Goal: Transaction & Acquisition: Book appointment/travel/reservation

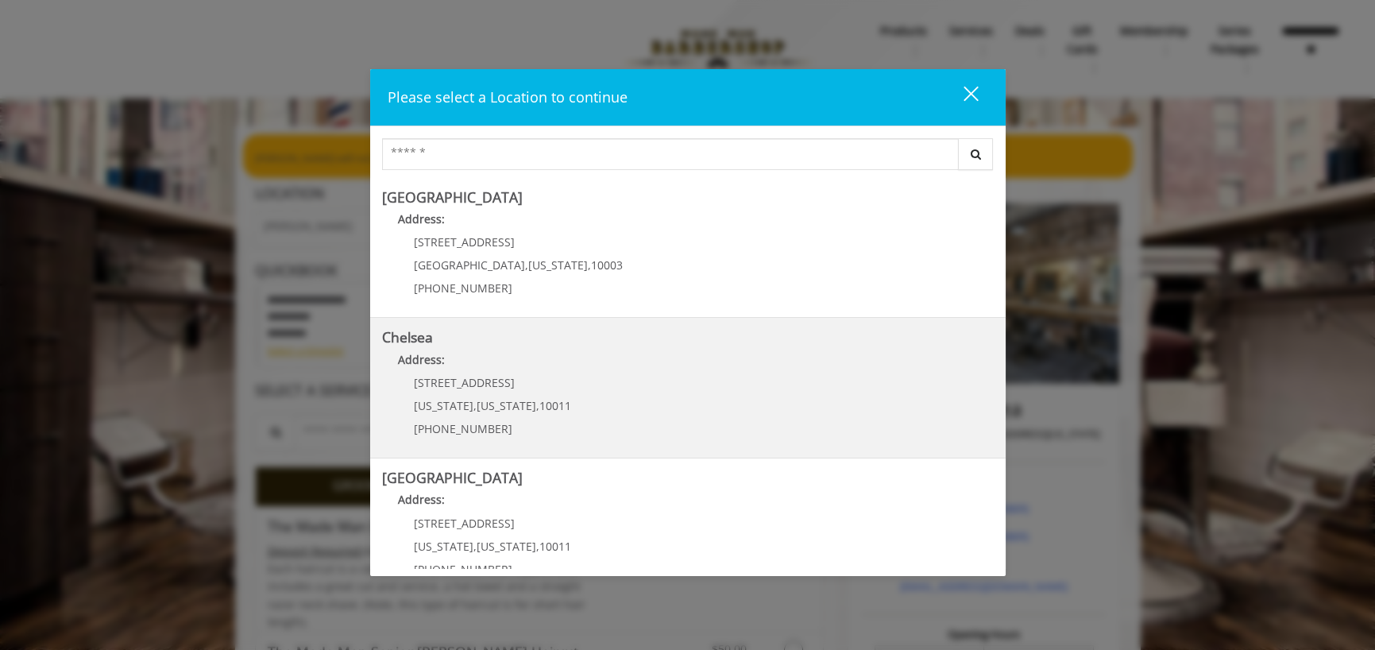
click at [615, 388] on link "Chelsea Address: [STREET_ADDRESS][US_STATE][US_STATE] (917) 639-3902" at bounding box center [687, 388] width 611 height 116
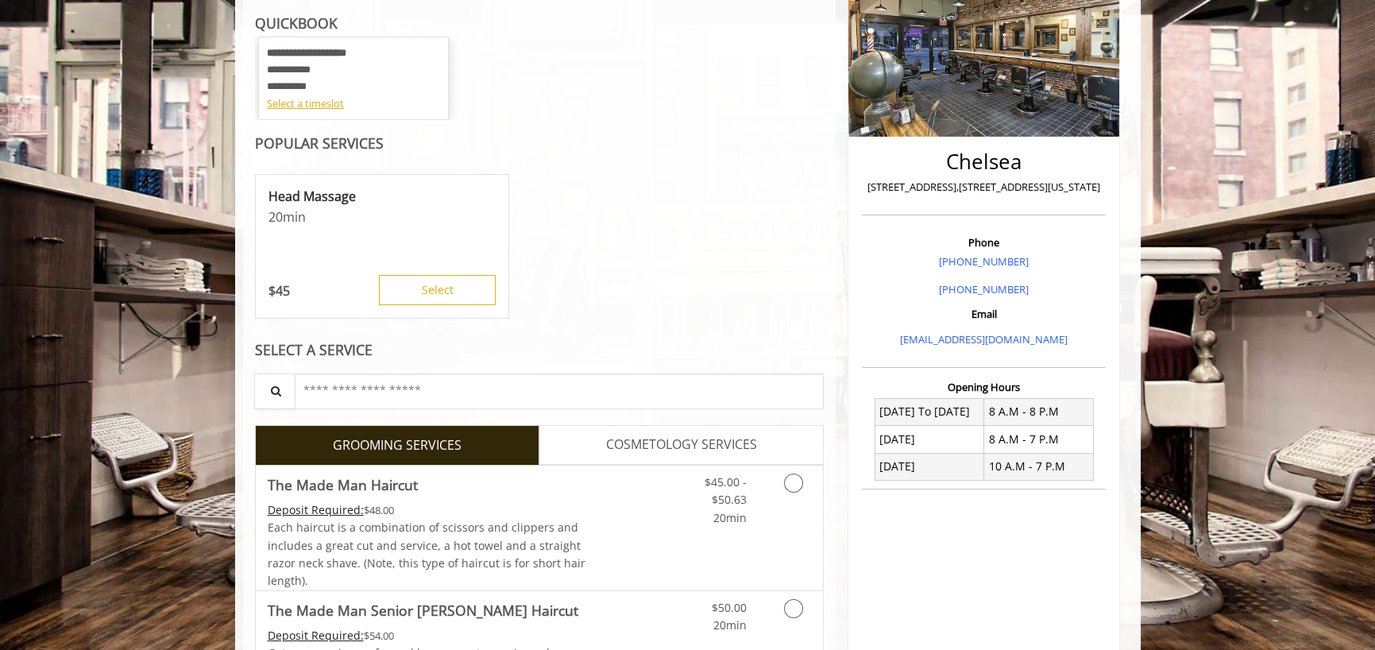
scroll to position [318, 0]
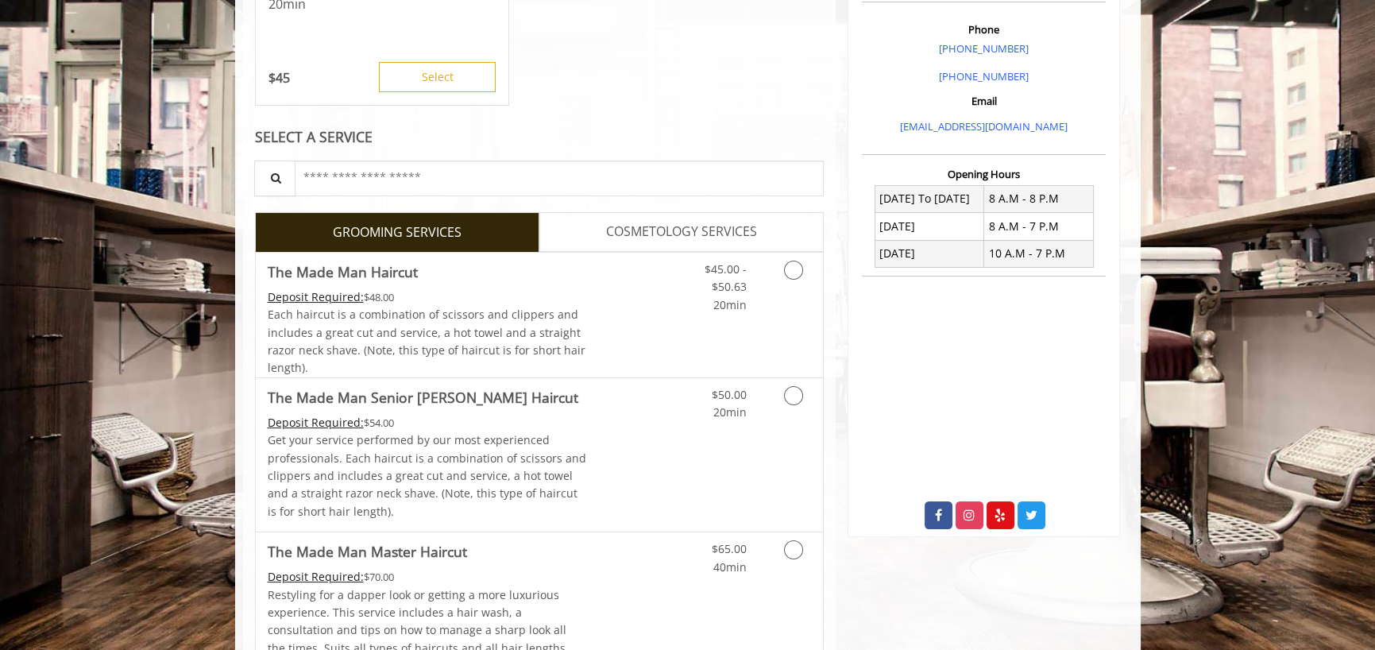
scroll to position [476, 0]
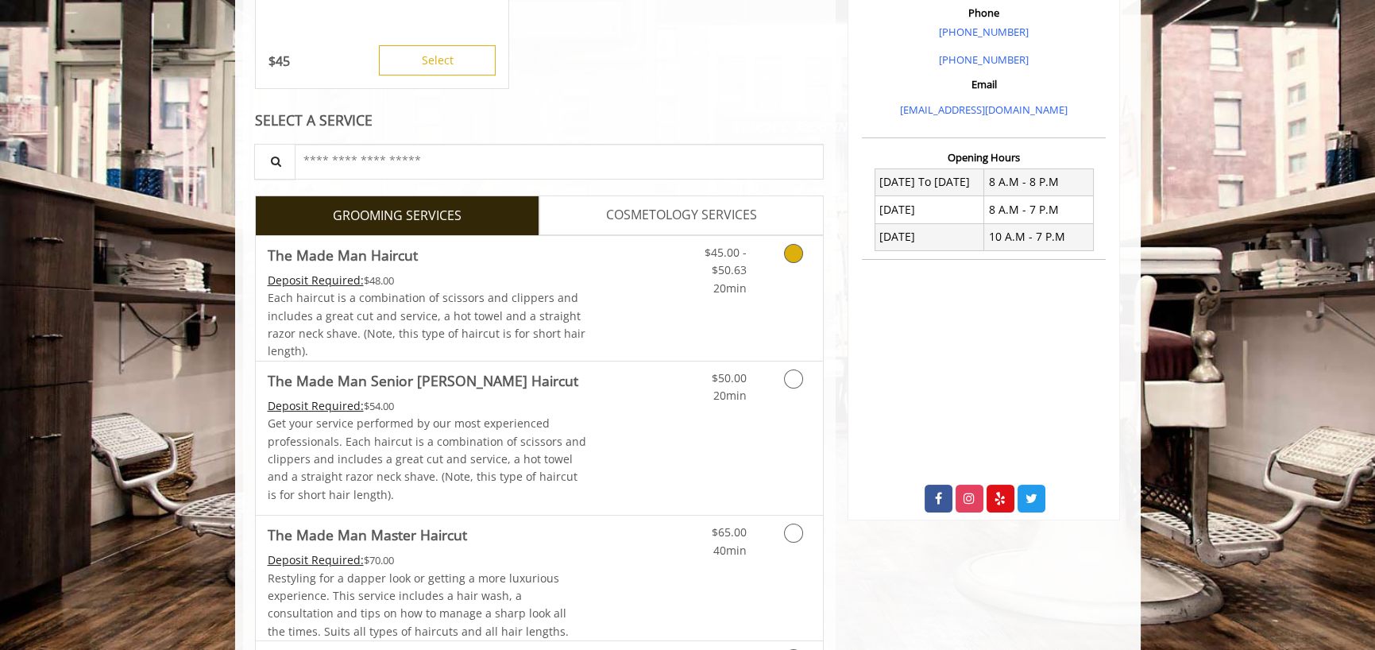
click at [793, 253] on icon "Grooming services" at bounding box center [793, 253] width 19 height 19
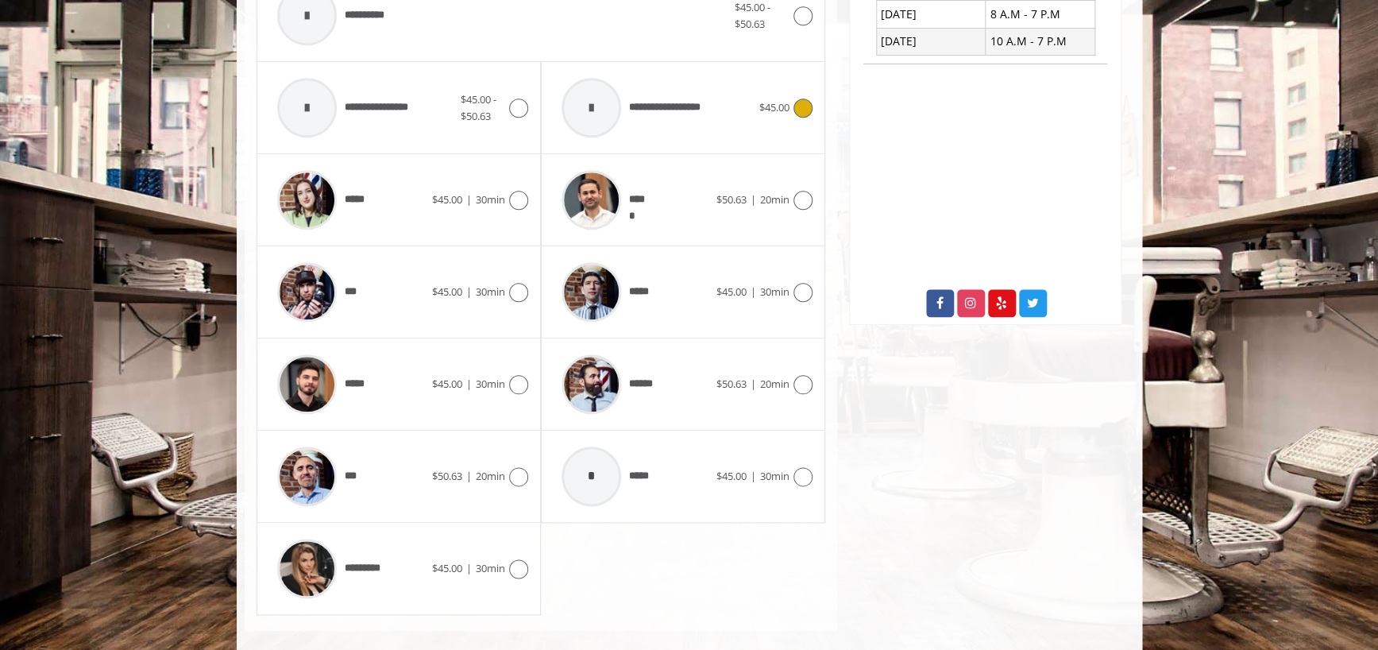
scroll to position [691, 0]
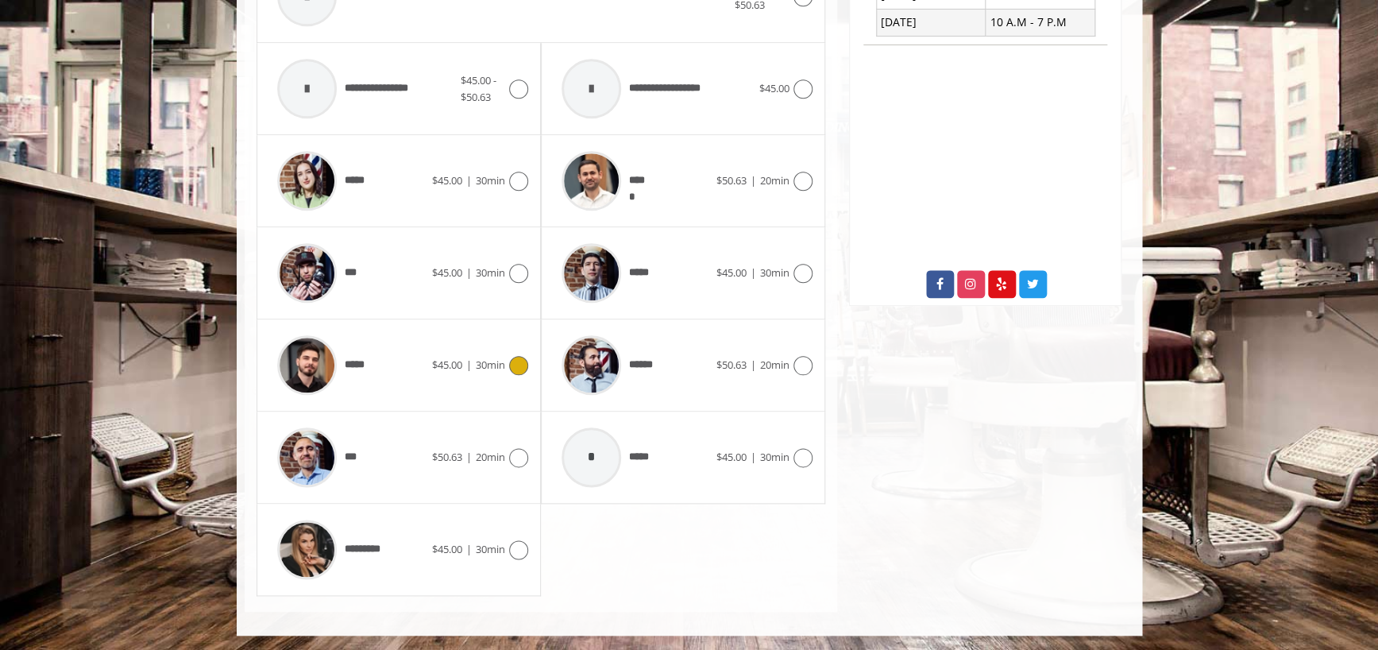
click at [511, 359] on icon at bounding box center [518, 365] width 19 height 19
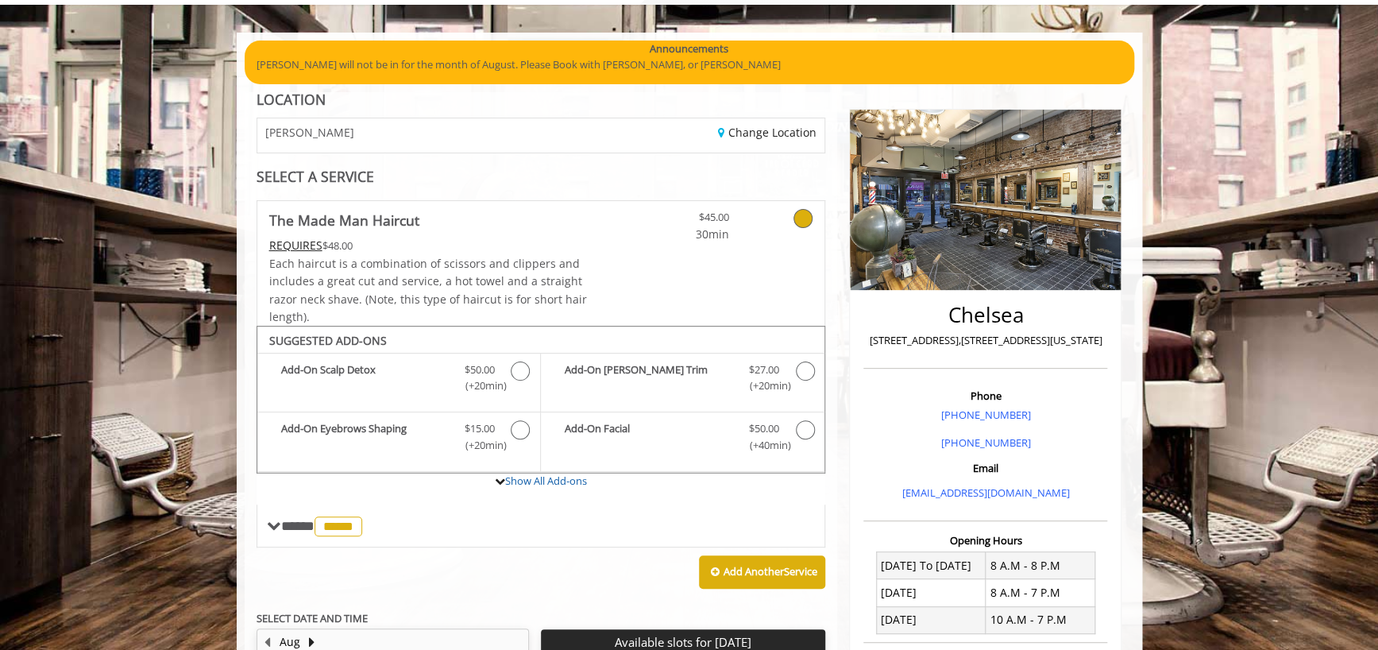
scroll to position [238, 0]
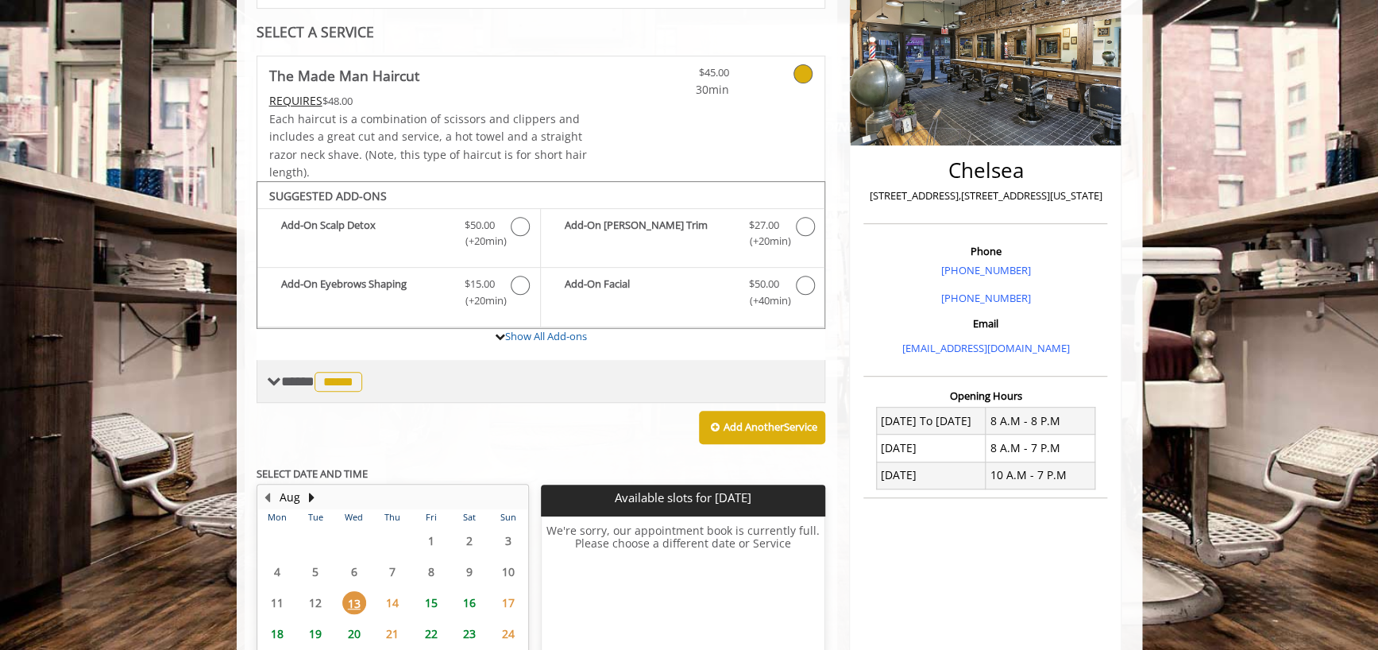
click at [334, 380] on span "*****" at bounding box center [338, 382] width 48 height 20
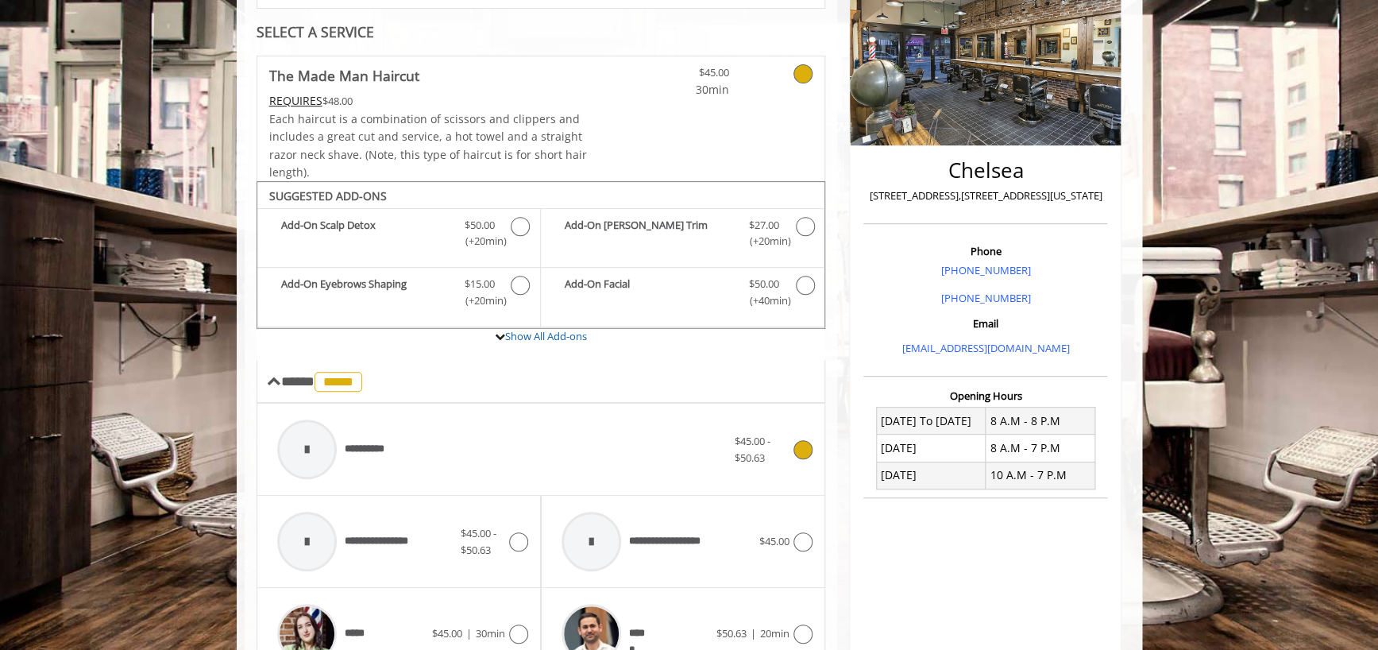
click at [311, 436] on div at bounding box center [307, 449] width 60 height 60
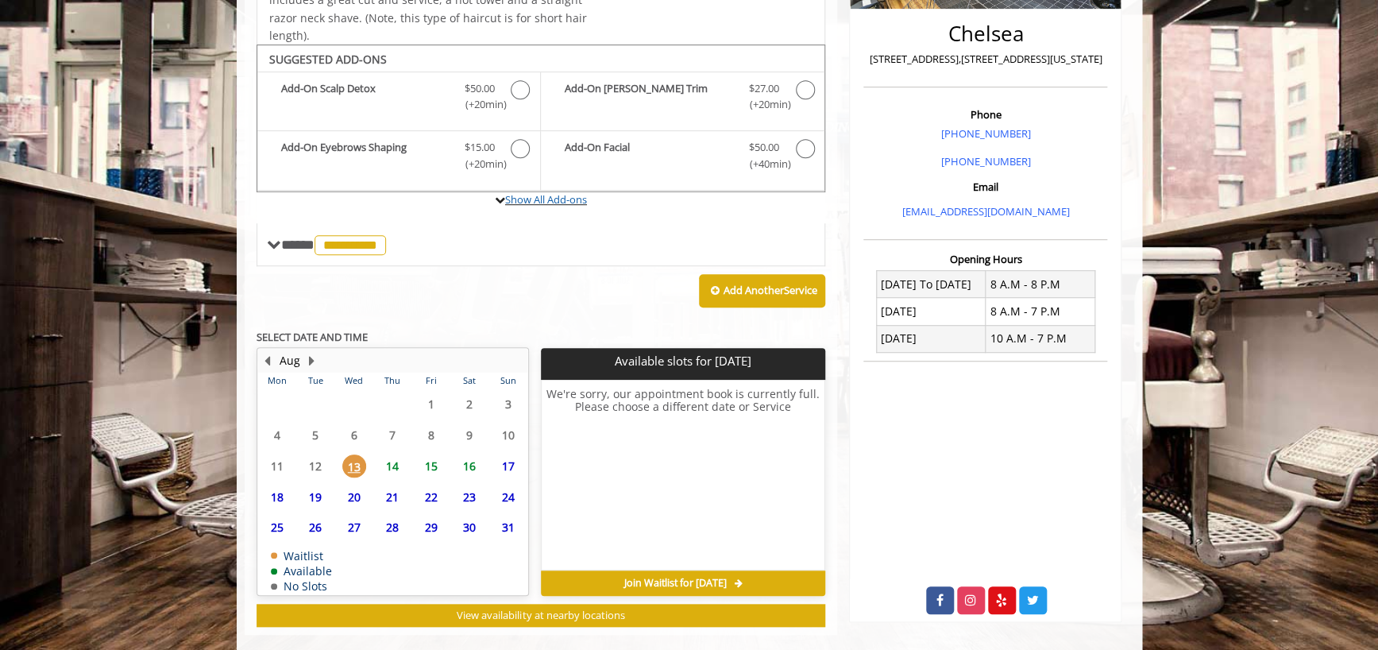
scroll to position [397, 0]
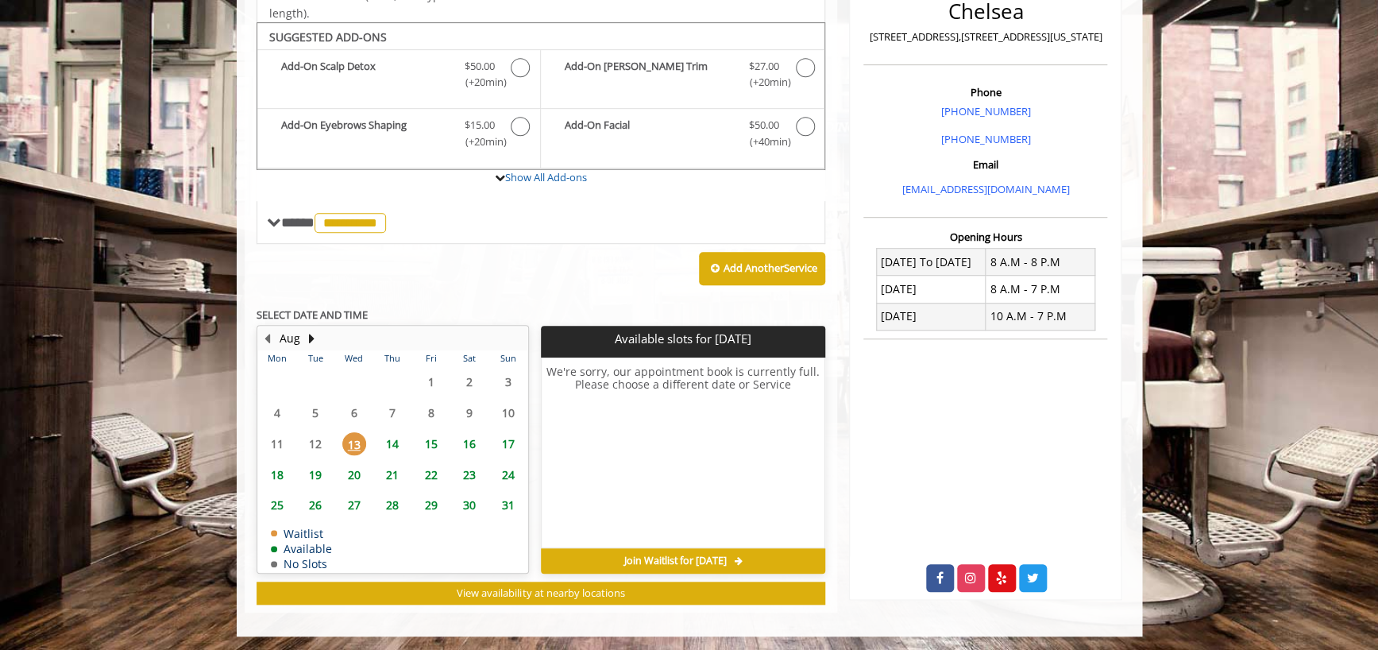
click at [398, 443] on span "14" at bounding box center [392, 443] width 24 height 23
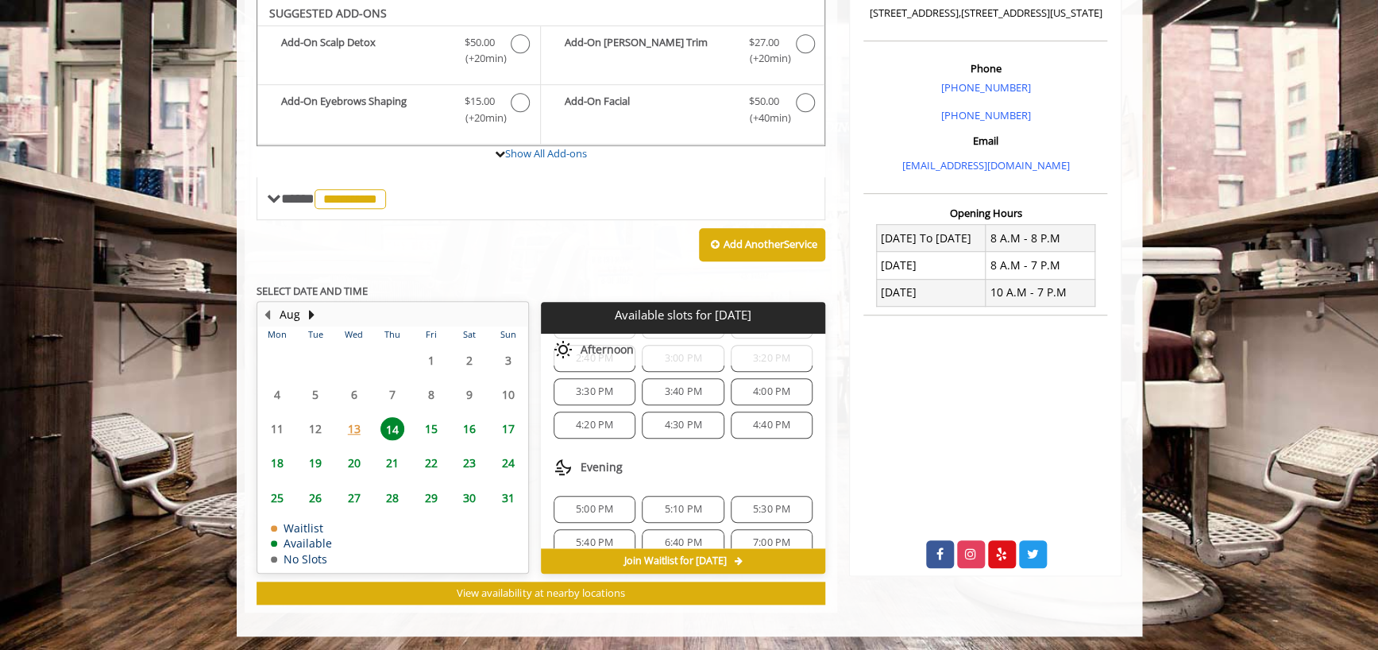
scroll to position [369, 0]
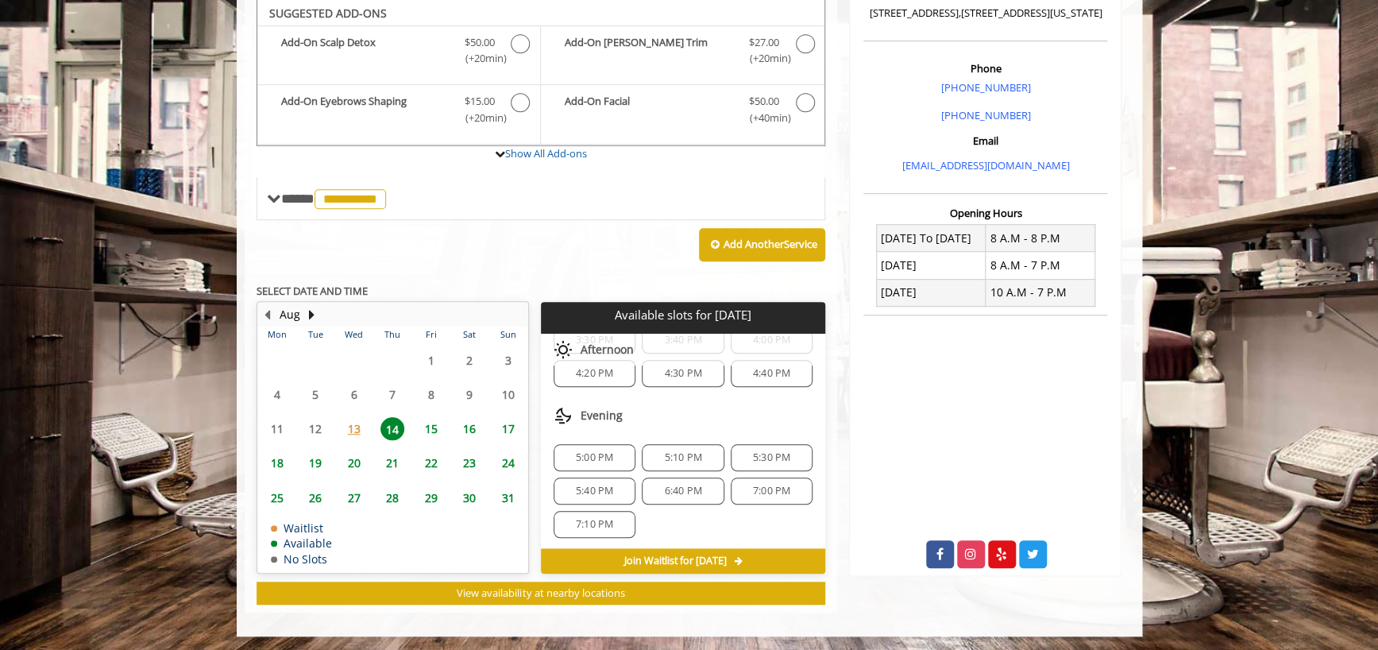
click at [622, 484] on span "5:40 PM" at bounding box center [595, 490] width 68 height 13
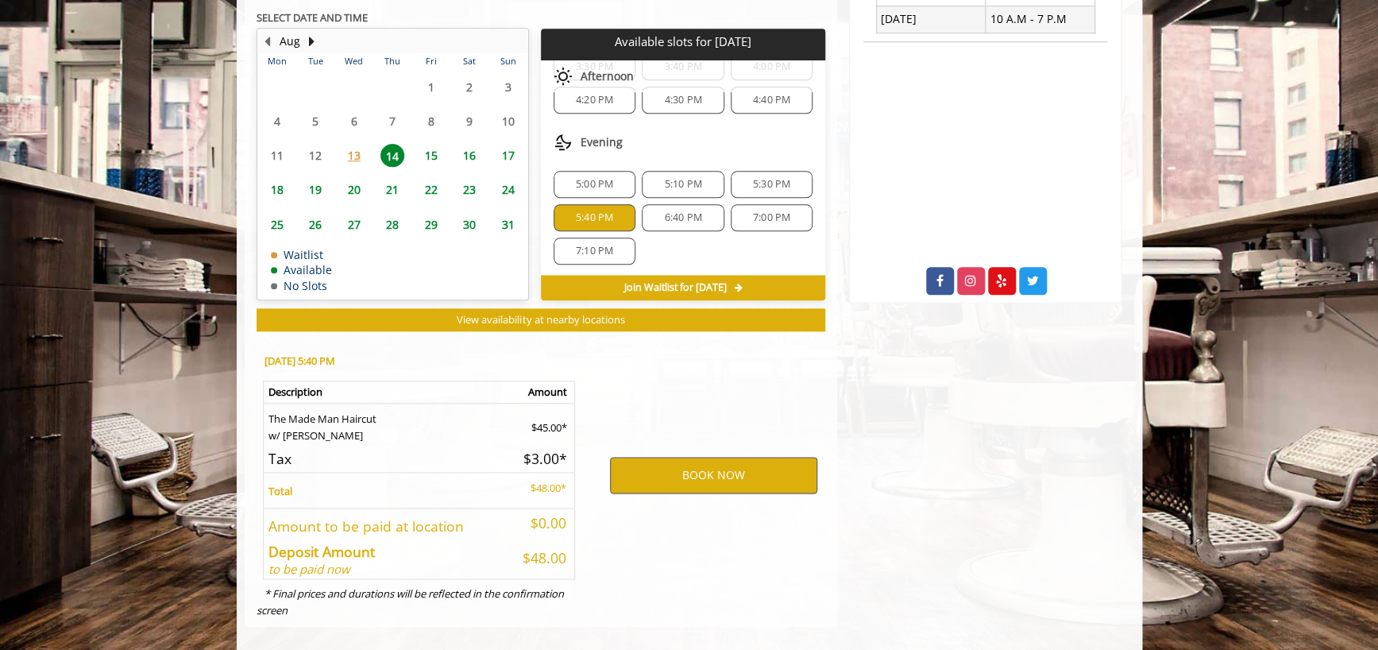
scroll to position [708, 0]
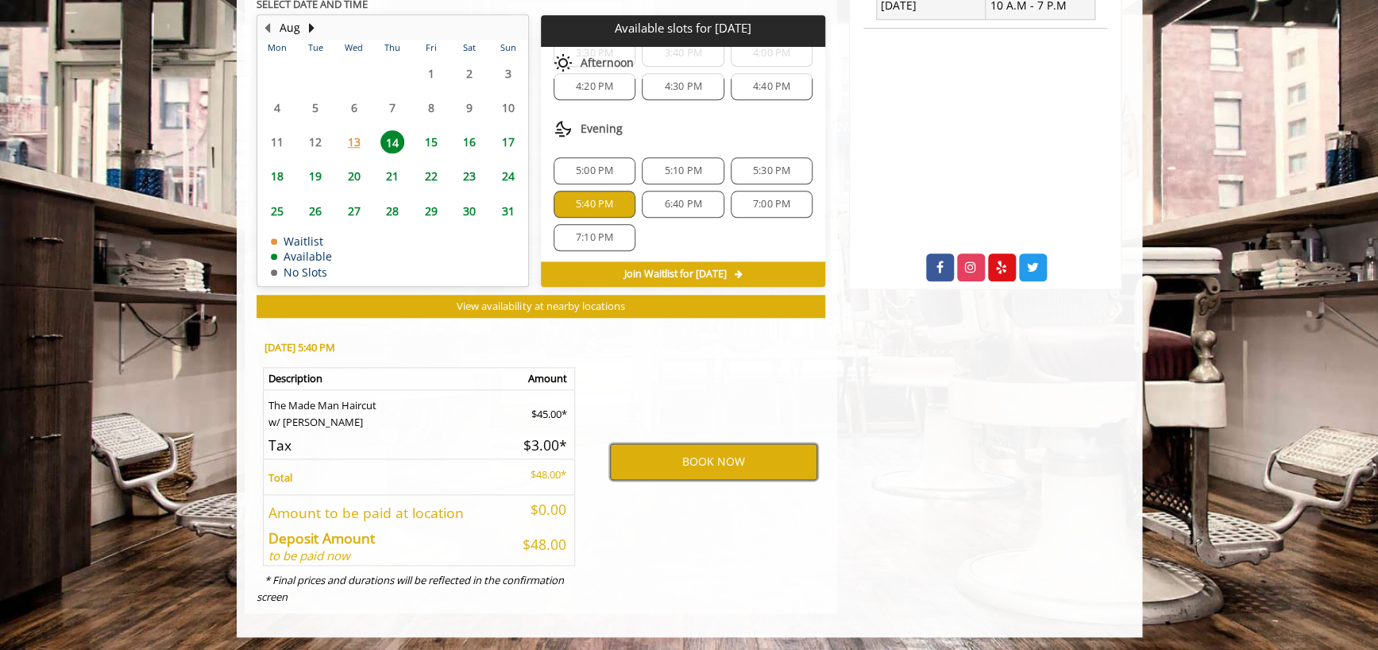
click at [702, 462] on button "BOOK NOW" at bounding box center [713, 461] width 207 height 37
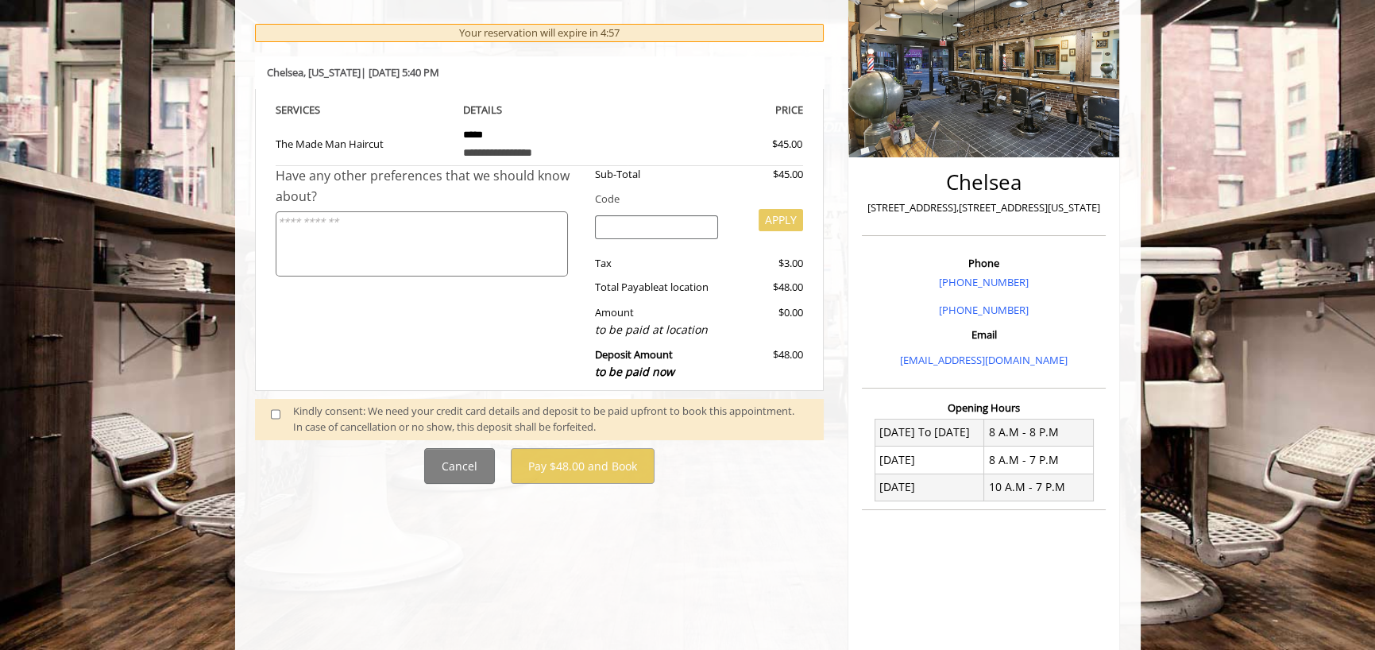
scroll to position [238, 0]
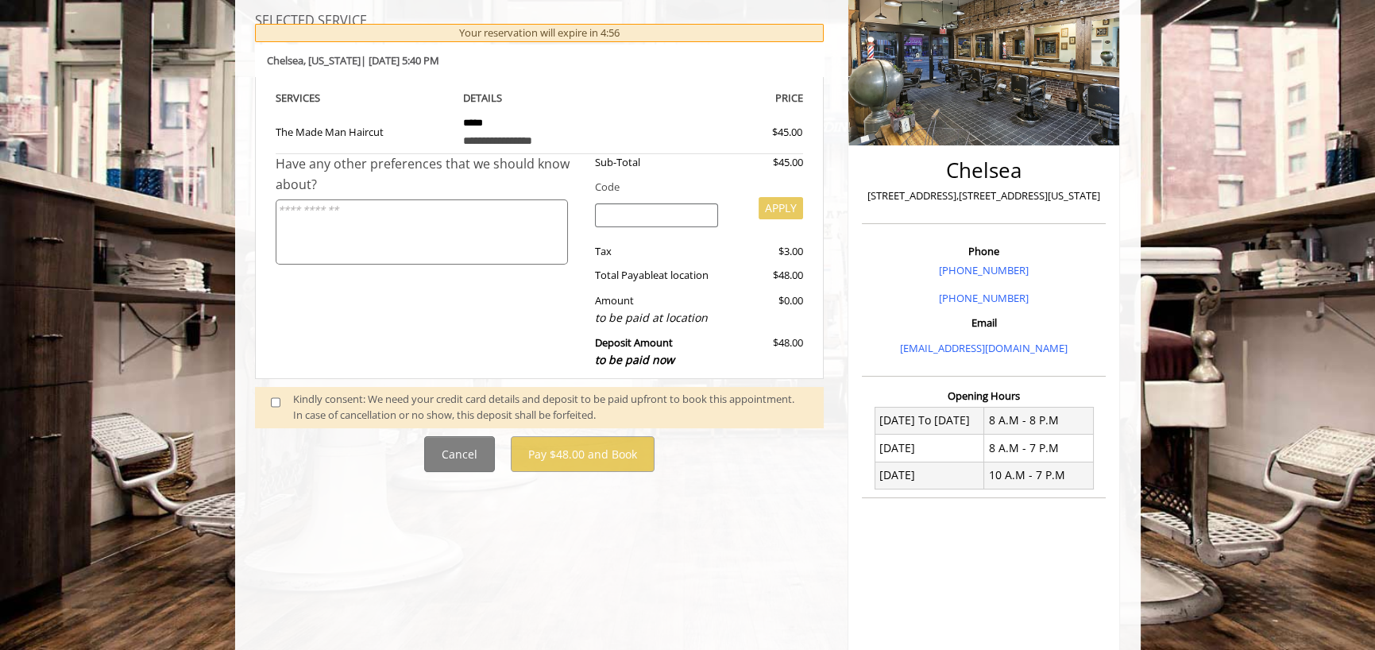
click at [289, 399] on span at bounding box center [282, 407] width 47 height 33
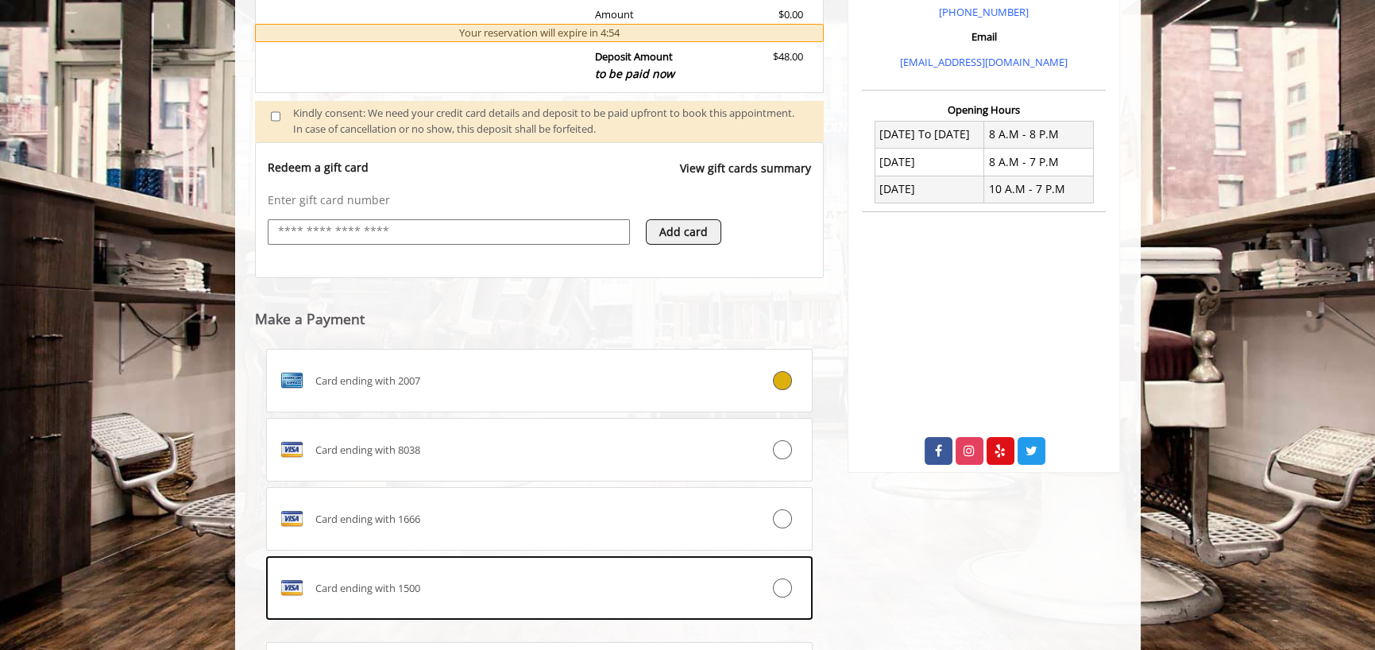
scroll to position [611, 0]
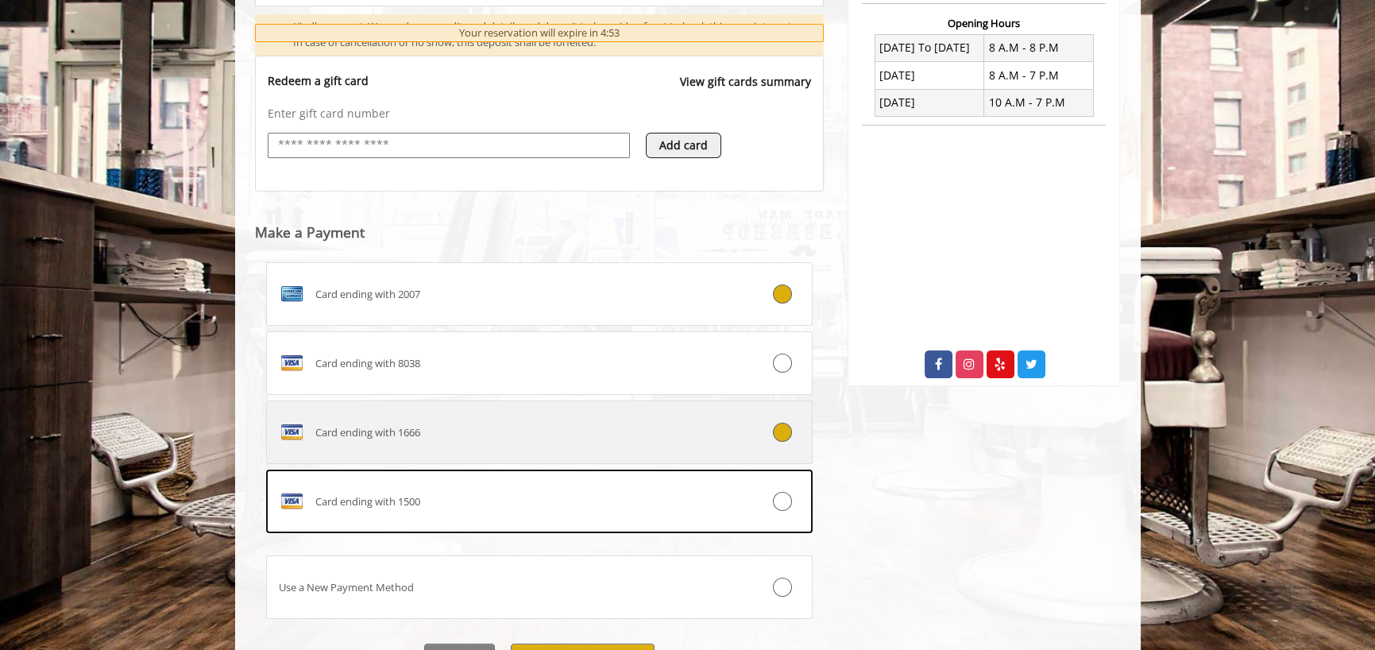
click at [577, 423] on div "Card ending with 1666" at bounding box center [494, 431] width 454 height 25
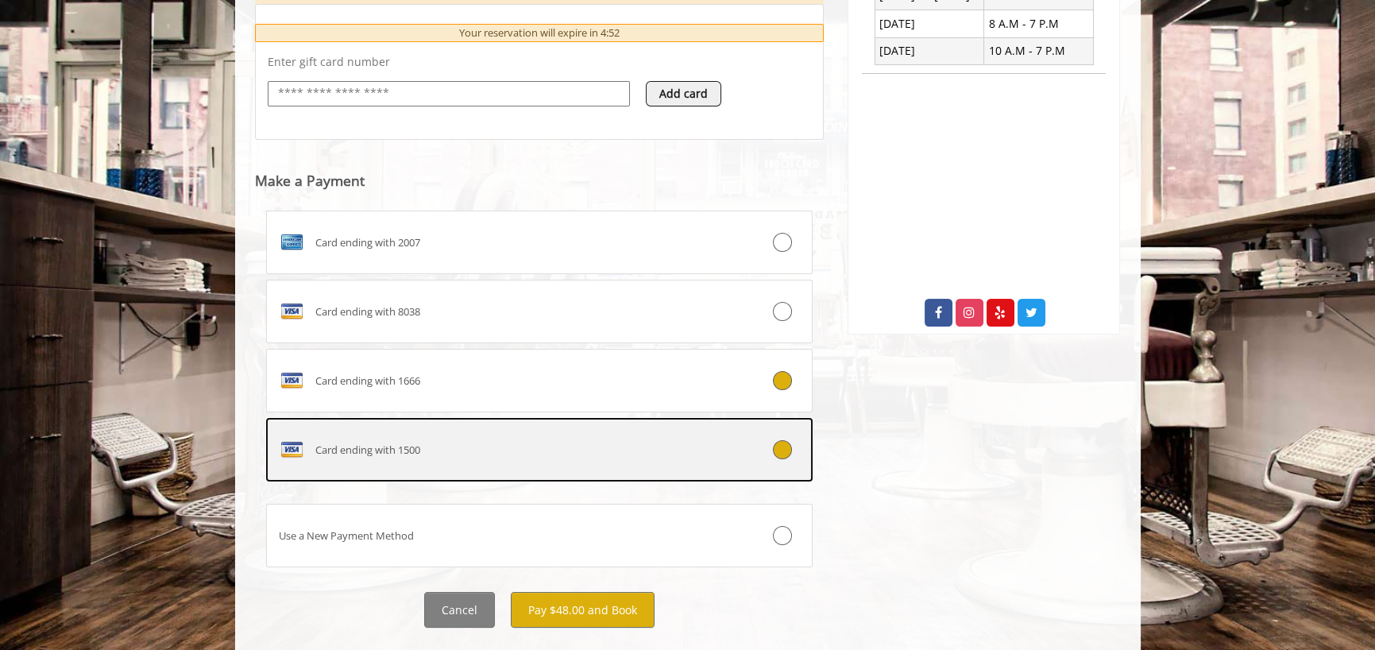
scroll to position [694, 0]
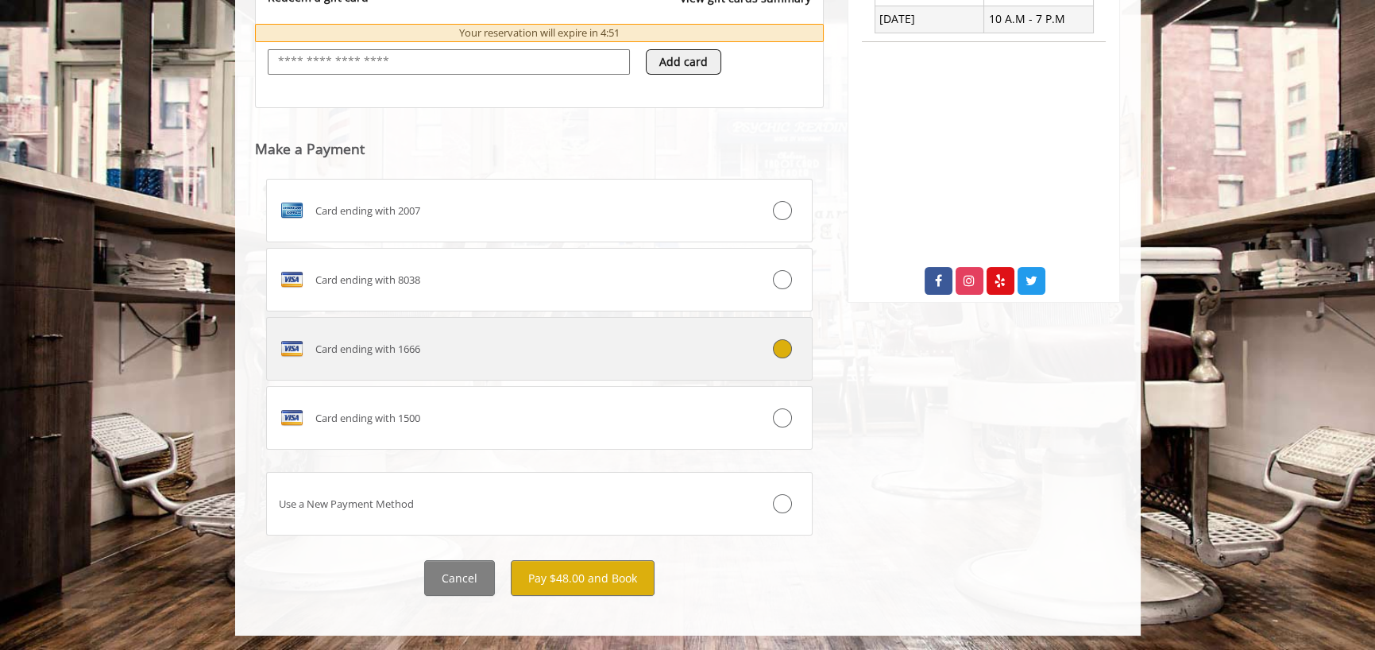
click at [673, 348] on div "Card ending with 1666" at bounding box center [494, 348] width 454 height 25
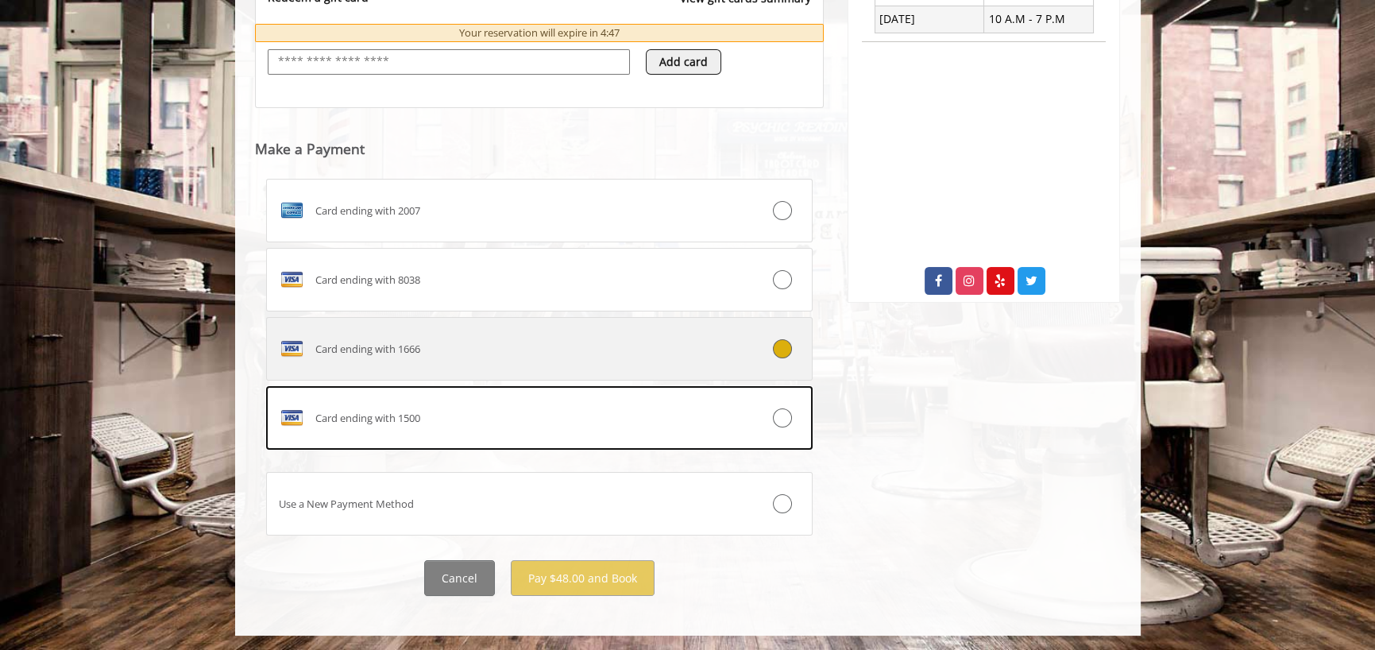
click at [678, 336] on div "Card ending with 1666" at bounding box center [494, 348] width 454 height 25
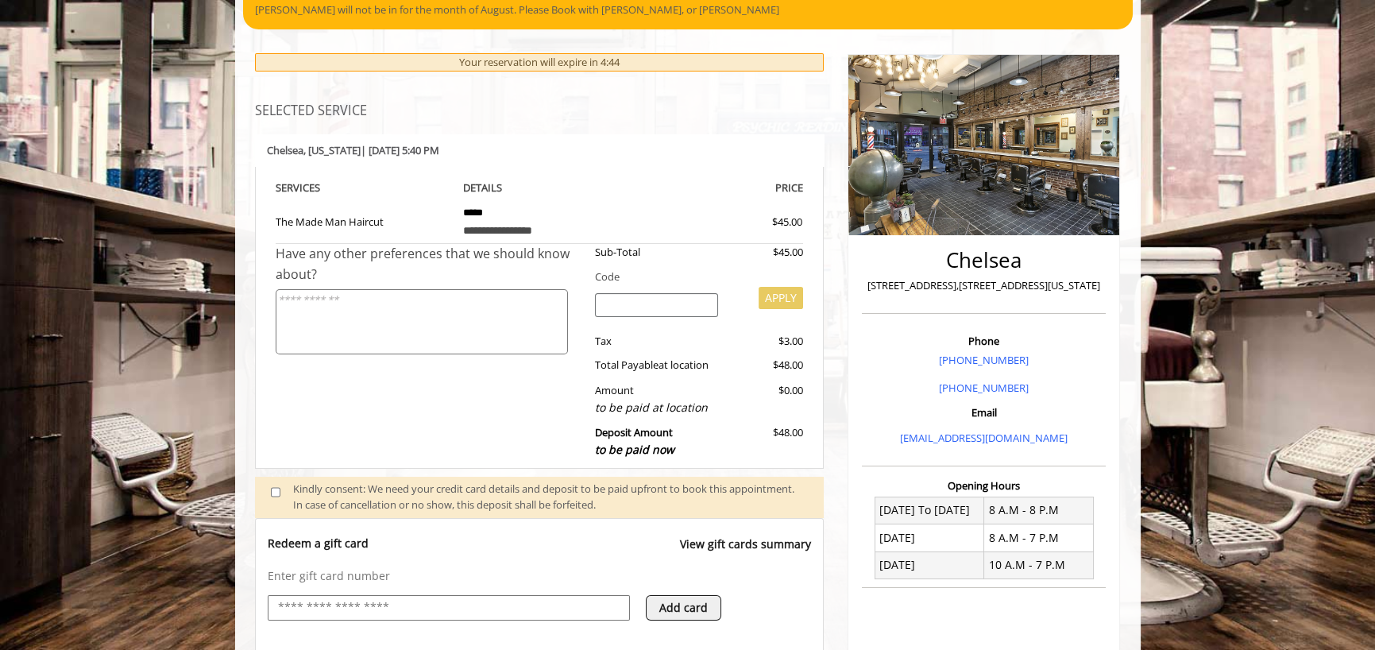
scroll to position [138, 0]
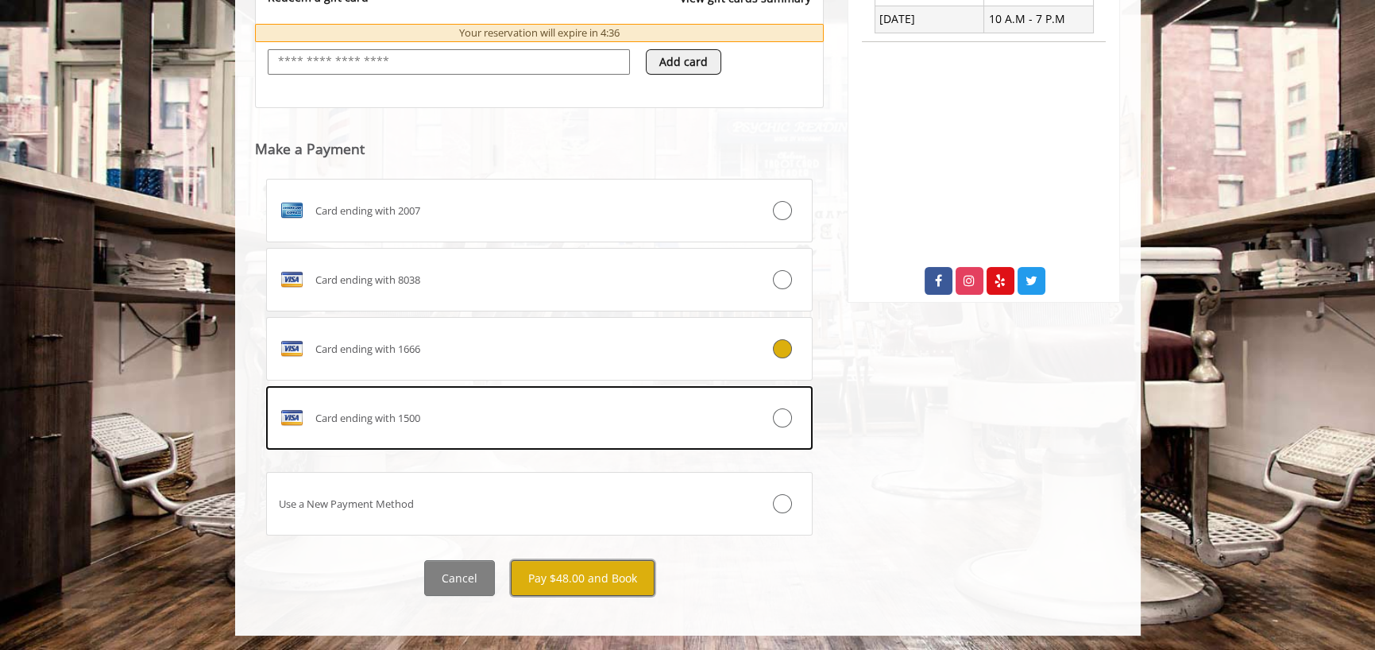
click at [608, 574] on button "Pay $48.00 and Book" at bounding box center [583, 578] width 144 height 36
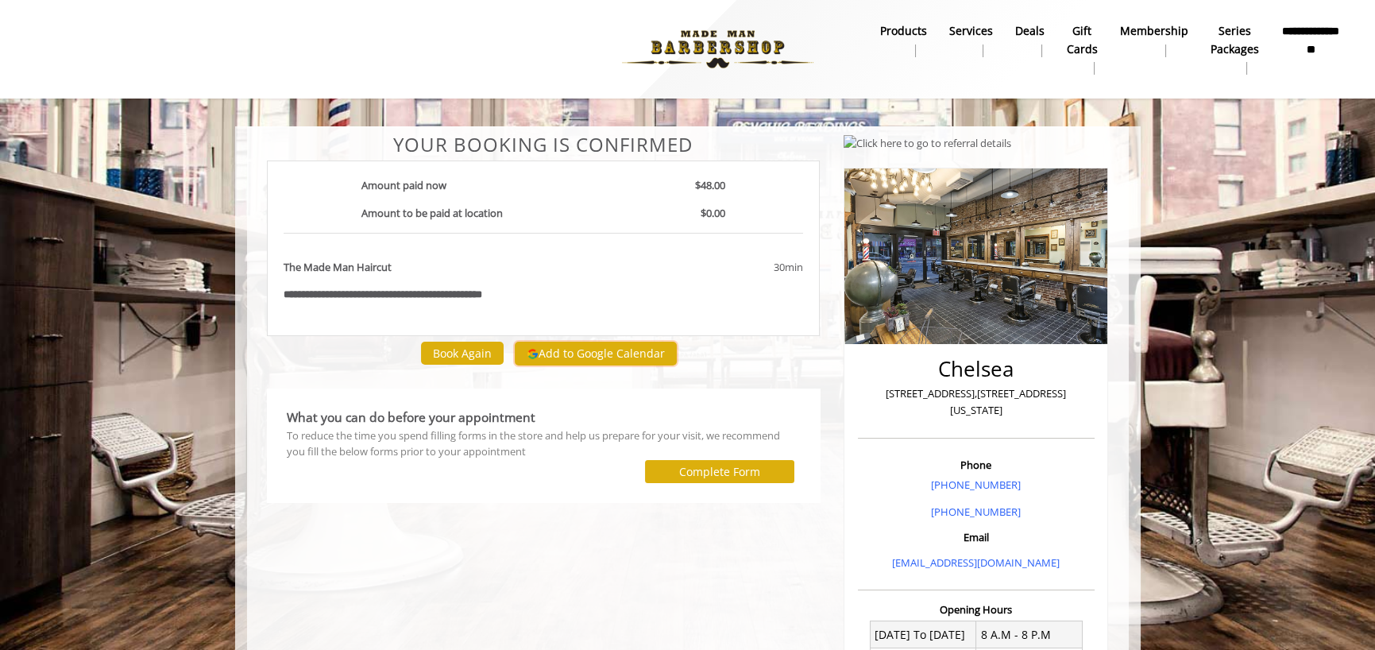
click at [592, 348] on button "Add to Google Calendar" at bounding box center [596, 353] width 162 height 24
